Goal: Obtain resource: Download file/media

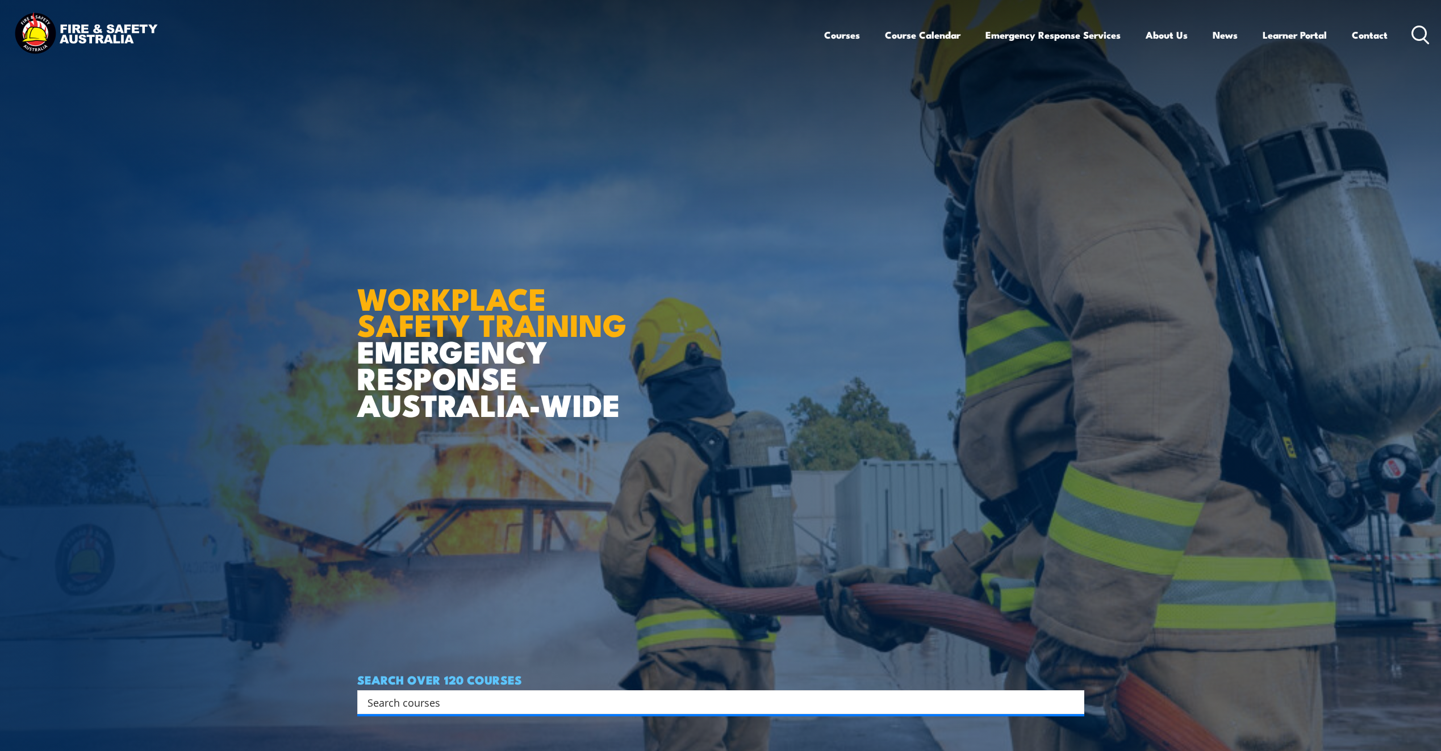
click at [1417, 22] on div "Courses Course Calendar Emergency Response Services Services Overview Emergency…" at bounding box center [1127, 34] width 606 height 49
click at [1419, 36] on icon at bounding box center [1421, 35] width 18 height 19
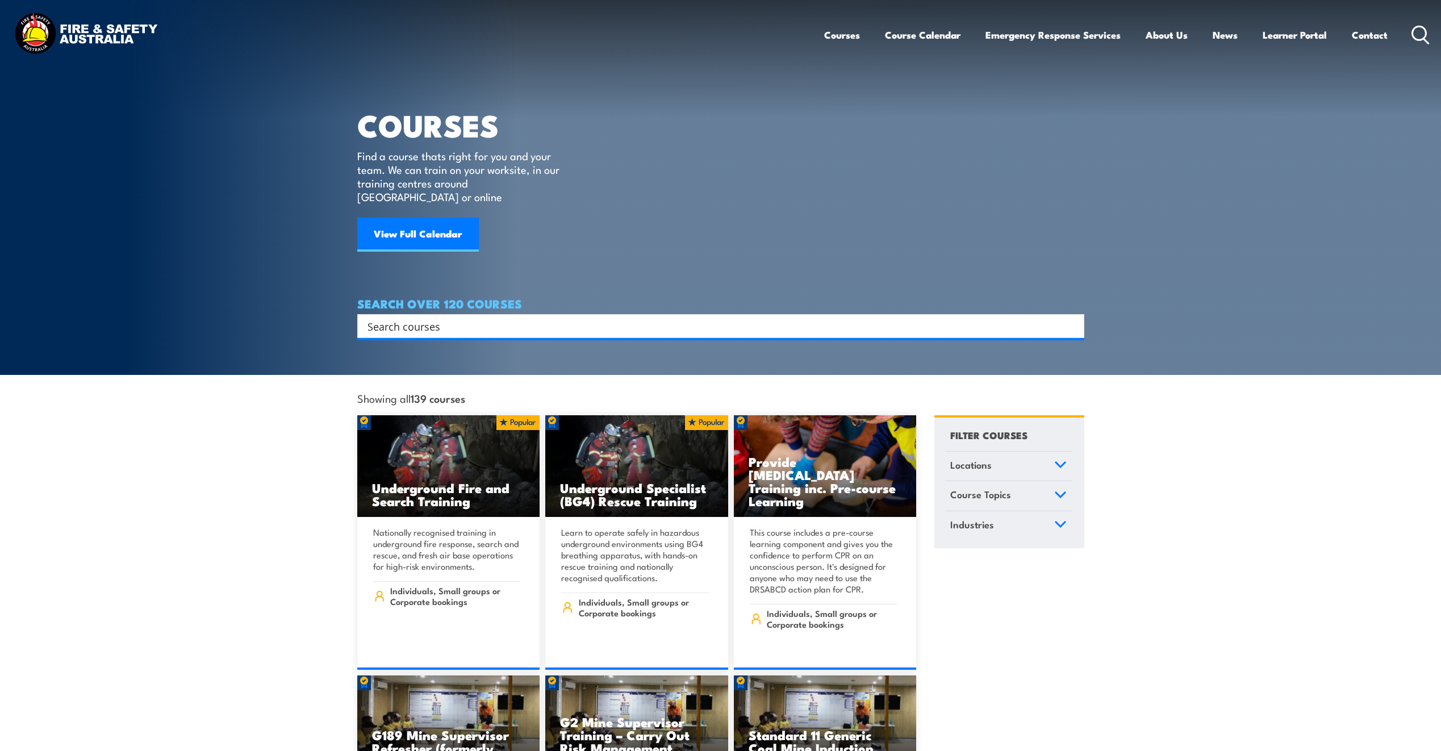
click at [678, 318] on input "Search input" at bounding box center [714, 326] width 692 height 17
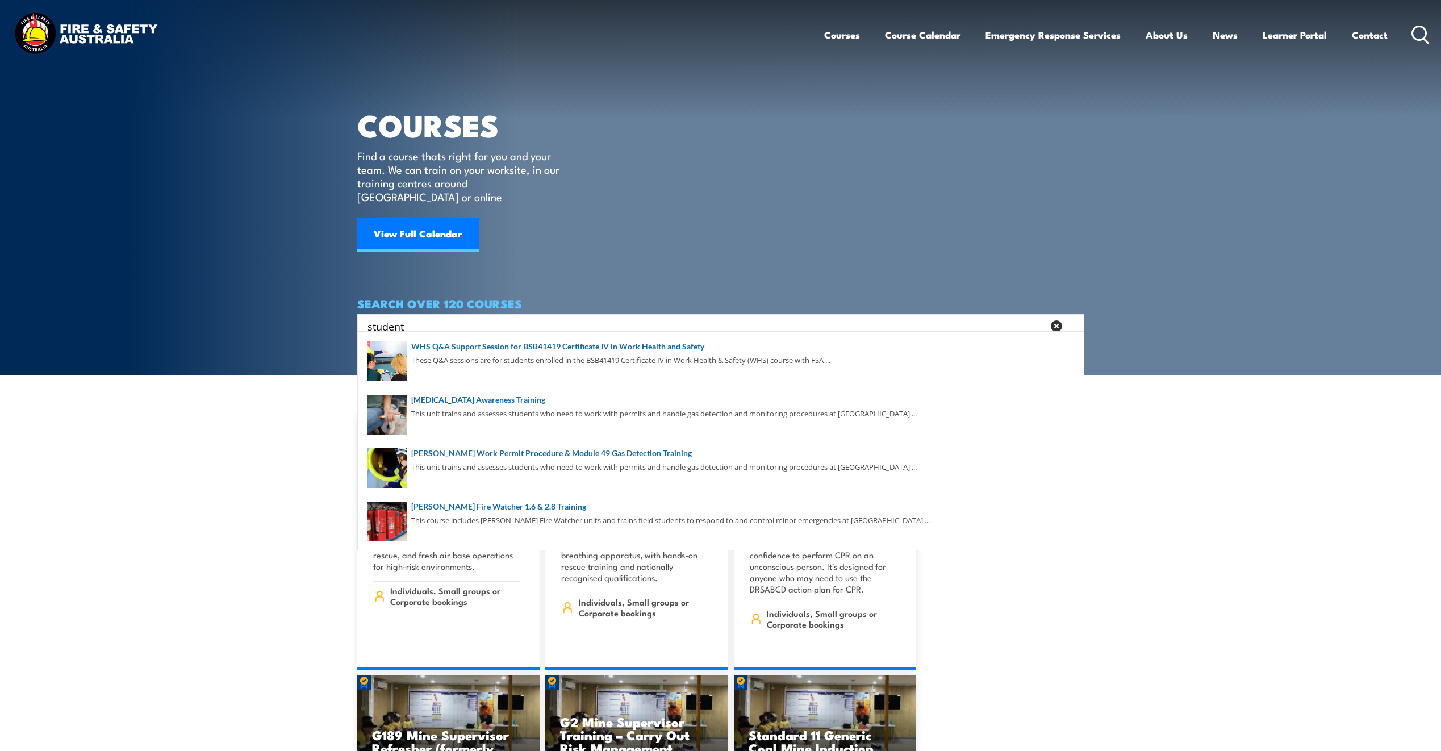
type input "student"
click at [1055, 320] on icon at bounding box center [1056, 325] width 11 height 11
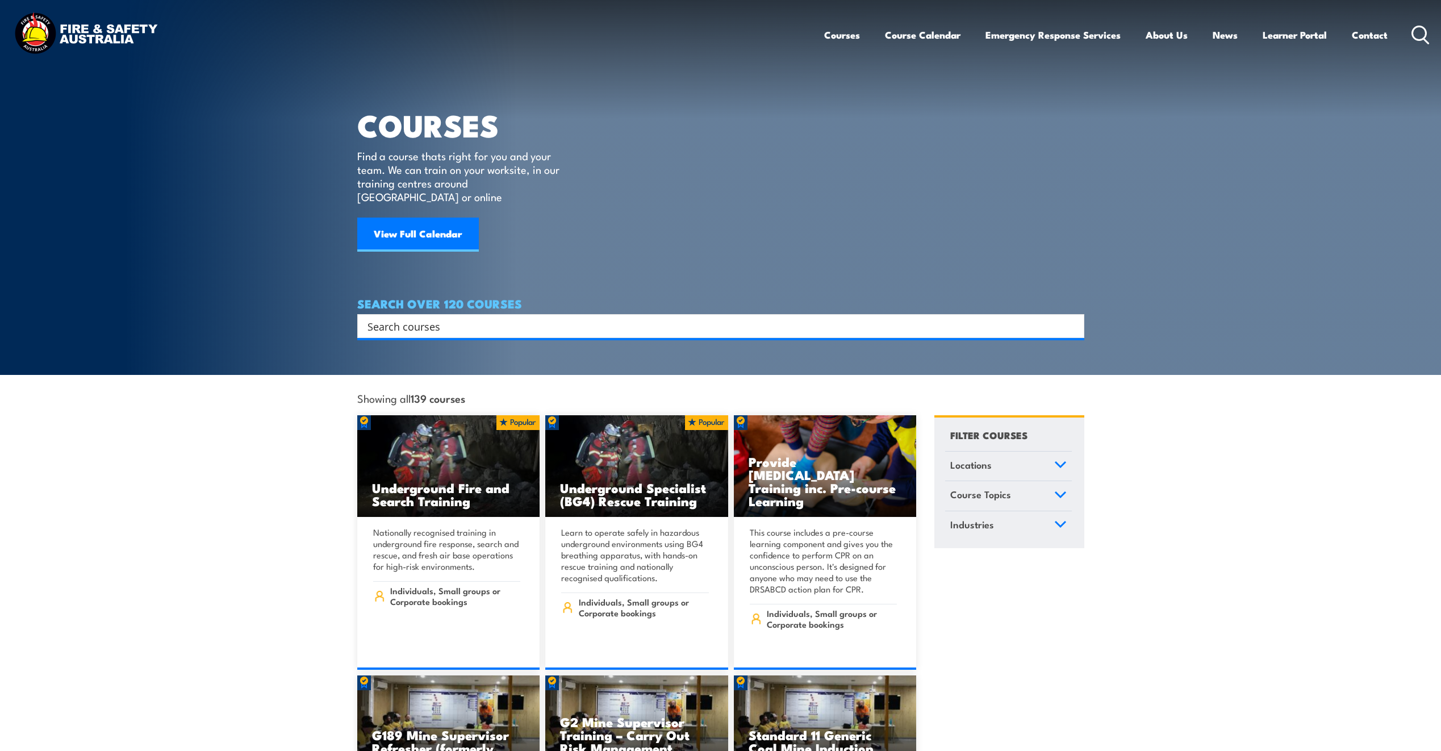
click at [39, 30] on img at bounding box center [85, 34] width 149 height 49
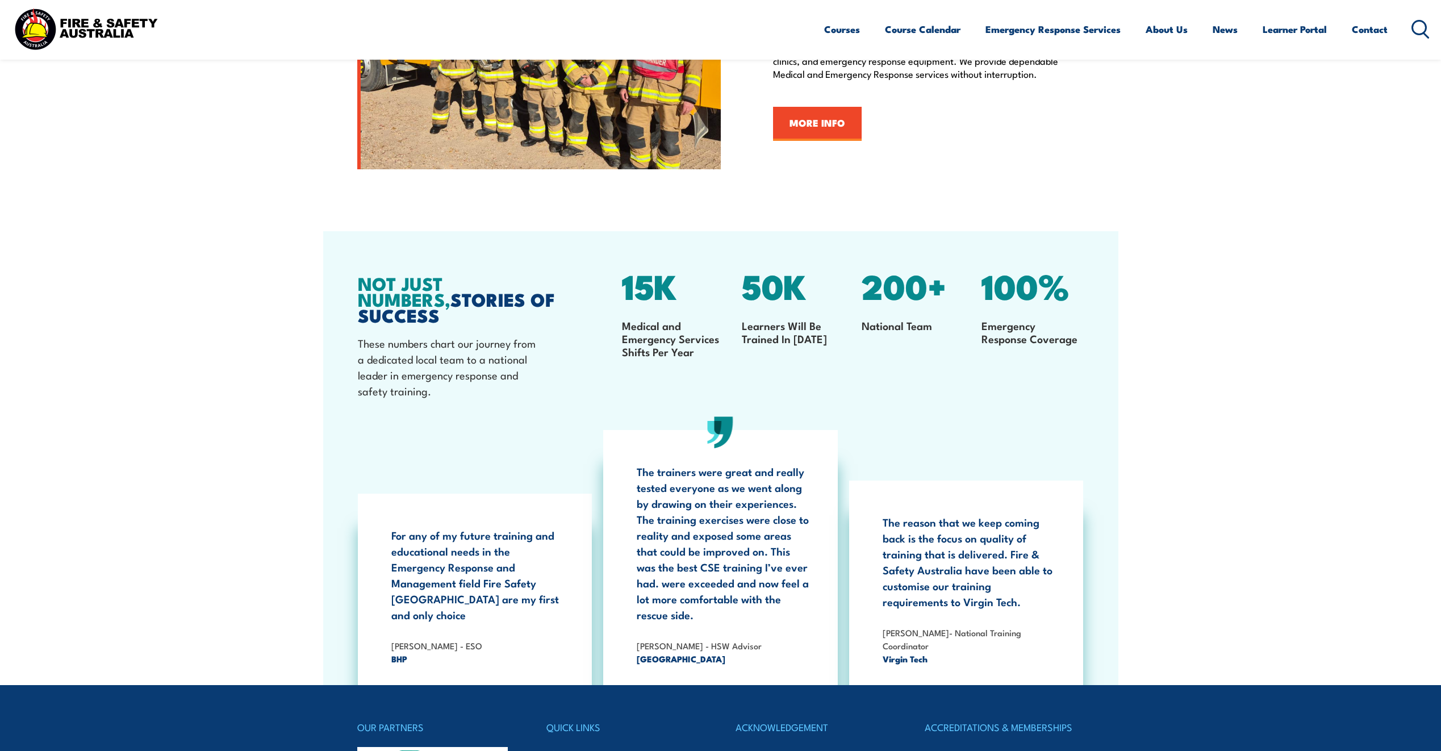
scroll to position [2155, 0]
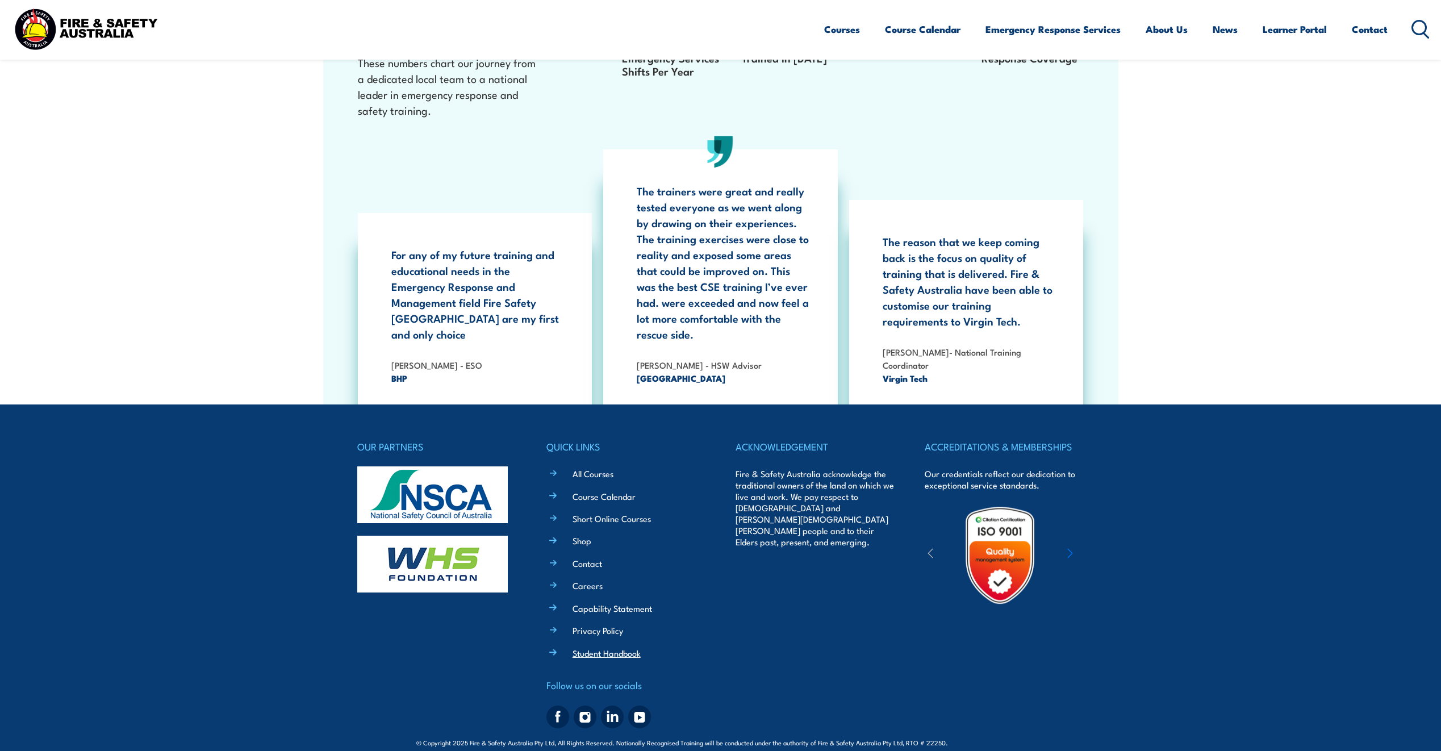
click at [625, 647] on link "Student Handbook" at bounding box center [607, 653] width 68 height 12
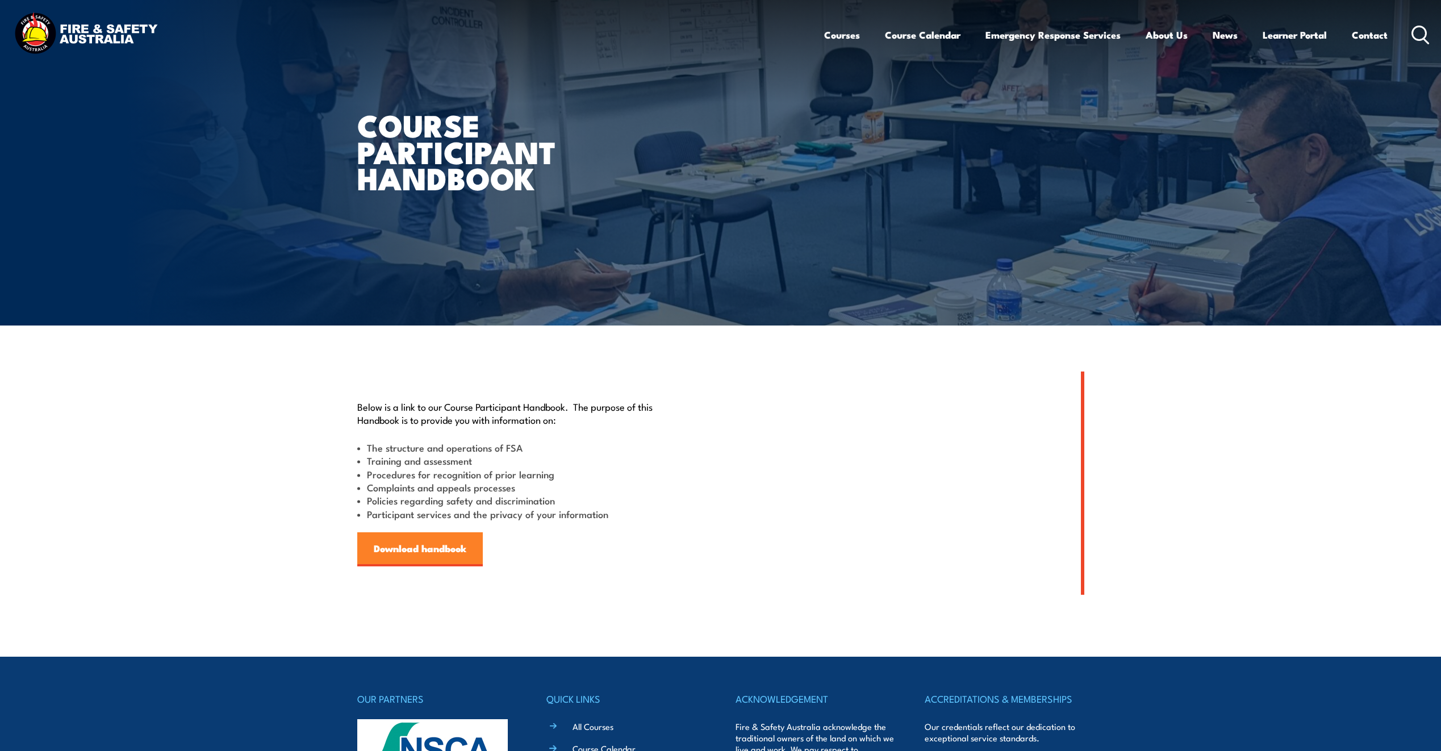
click at [402, 546] on link "Download handbook" at bounding box center [420, 549] width 126 height 34
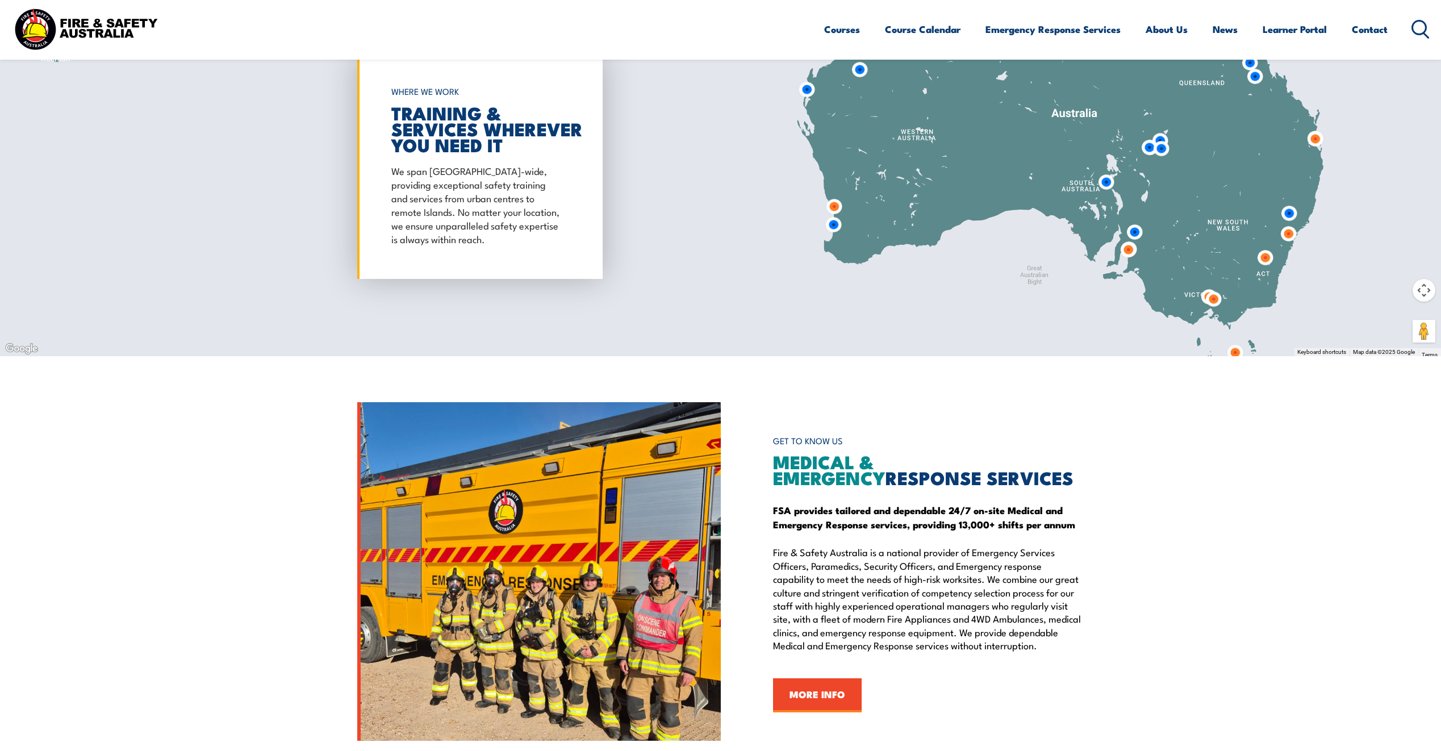
scroll to position [1190, 0]
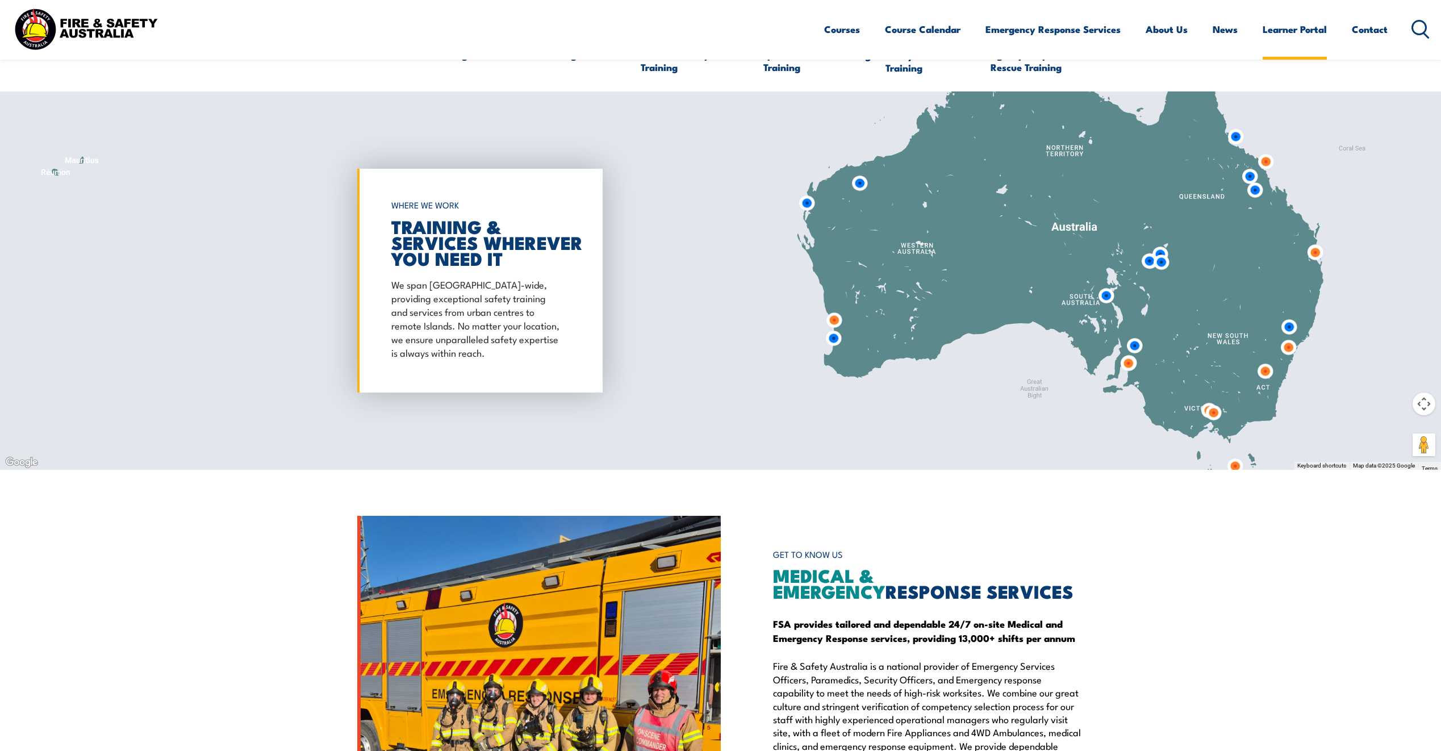
click at [1288, 34] on link "Learner Portal" at bounding box center [1295, 29] width 64 height 30
